Goal: Find specific page/section: Find specific page/section

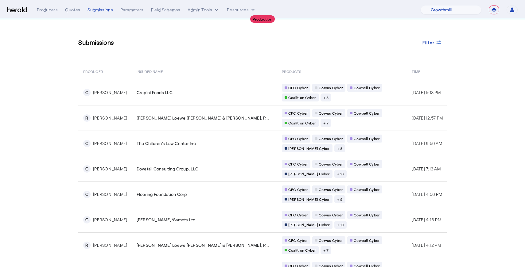
select select "pfm_z9k1_growthmill"
select select "**********"
click at [449, 11] on select "1Fort Affinity Risk [PERSON_NAME] [PERSON_NAME] CRC Campus Coverage Citadel Fif…" at bounding box center [450, 9] width 61 height 9
click at [420, 5] on select "1Fort Affinity Risk [PERSON_NAME] [PERSON_NAME] CRC Campus Coverage Citadel Fif…" at bounding box center [450, 9] width 61 height 9
click at [433, 43] on span "Filter" at bounding box center [428, 42] width 12 height 6
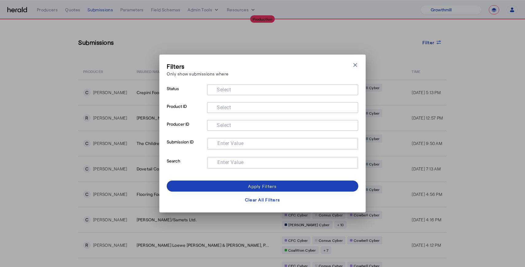
click at [258, 112] on div at bounding box center [282, 107] width 141 height 11
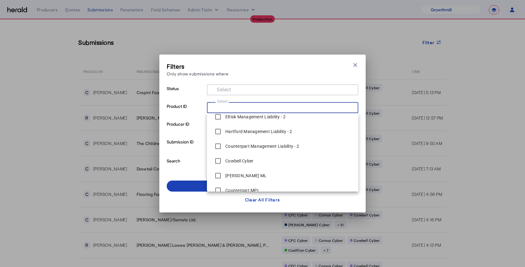
scroll to position [97, 0]
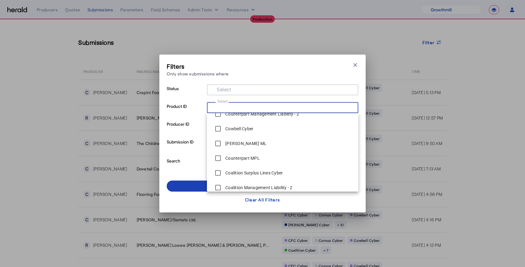
click at [256, 144] on span "[PERSON_NAME] ML" at bounding box center [282, 143] width 141 height 12
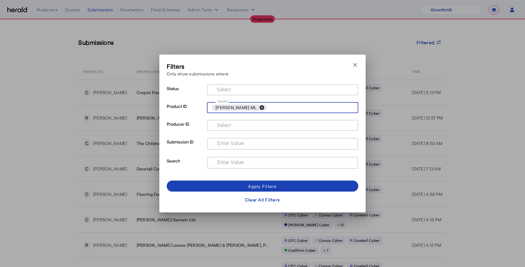
click at [256, 107] on button "cancel" at bounding box center [261, 108] width 10 height 6
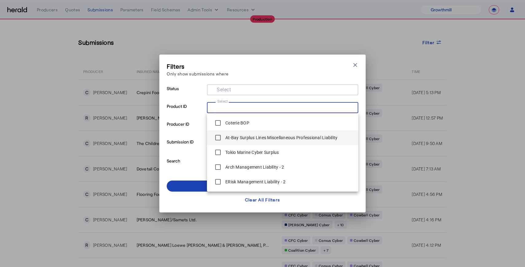
click at [234, 137] on label "At-Bay Surplus Lines Miscellaneous Professional Liability" at bounding box center [280, 138] width 113 height 6
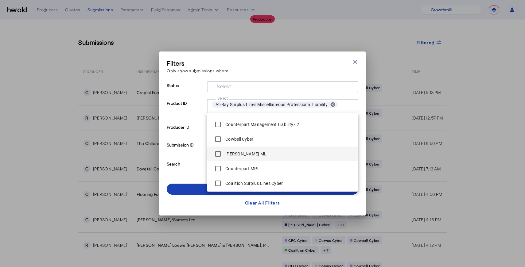
scroll to position [89, 0]
click at [242, 148] on label "[PERSON_NAME] ML" at bounding box center [245, 151] width 42 height 6
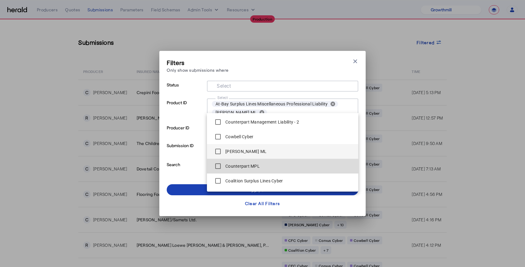
click at [241, 167] on label "Counterpart MPL" at bounding box center [242, 166] width 36 height 6
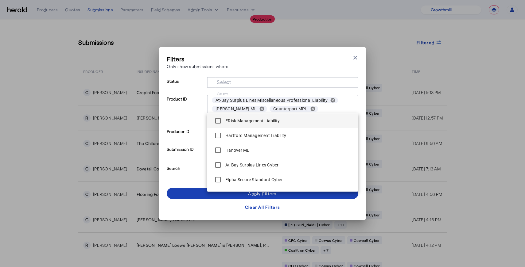
scroll to position [328, 0]
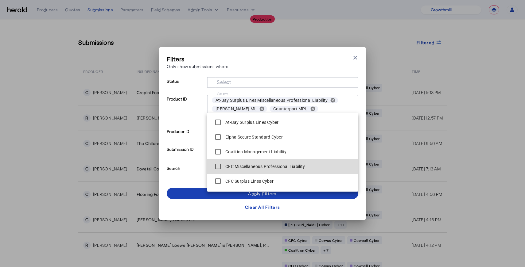
click at [272, 164] on label "CFC Miscellaneous Professional Liability" at bounding box center [264, 167] width 81 height 6
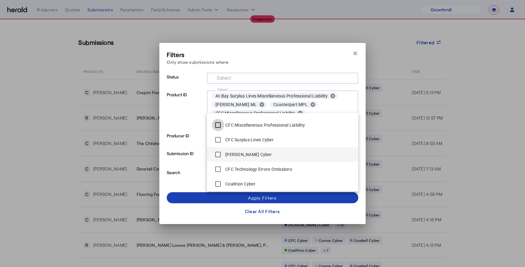
scroll to position [412, 0]
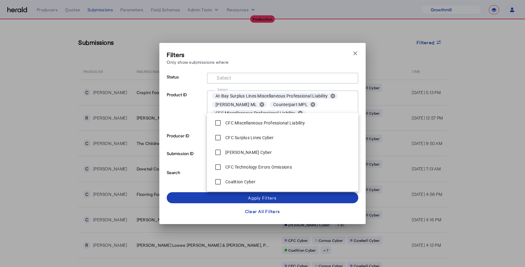
click at [188, 180] on p "Search" at bounding box center [186, 177] width 38 height 19
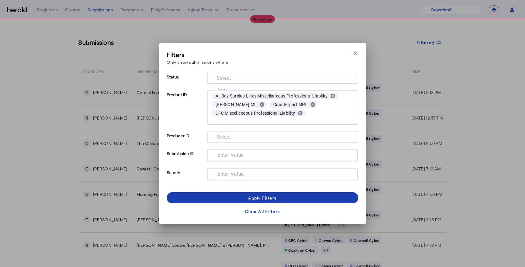
click at [234, 198] on span at bounding box center [262, 198] width 191 height 15
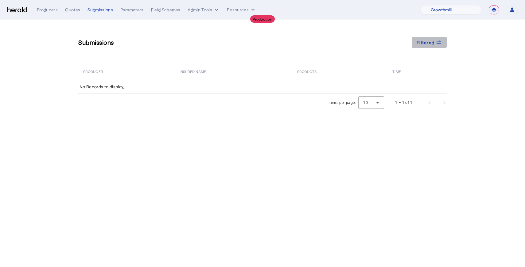
click at [425, 43] on span "Filtered" at bounding box center [425, 42] width 18 height 6
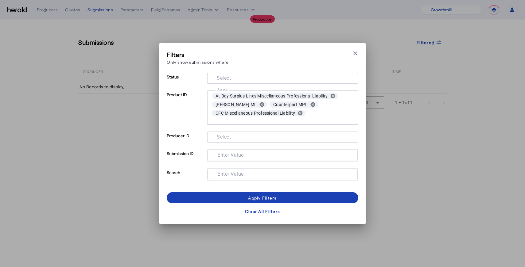
click at [329, 121] on input "Select" at bounding box center [282, 120] width 141 height 7
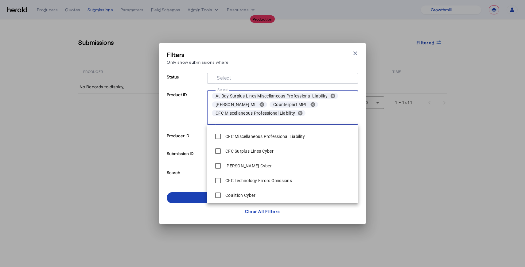
scroll to position [412, 0]
click at [291, 57] on div "Filters Only show submissions where Close modal" at bounding box center [262, 58] width 191 height 17
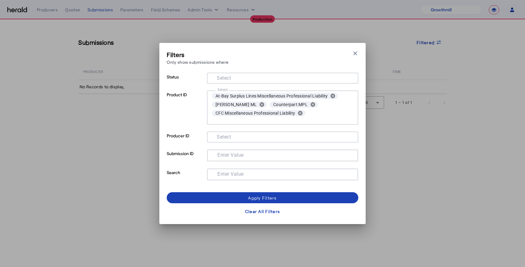
click at [359, 51] on div "Filters Only show submissions where Close modal Status Select Product ID Select…" at bounding box center [262, 133] width 206 height 181
